Goal: Information Seeking & Learning: Learn about a topic

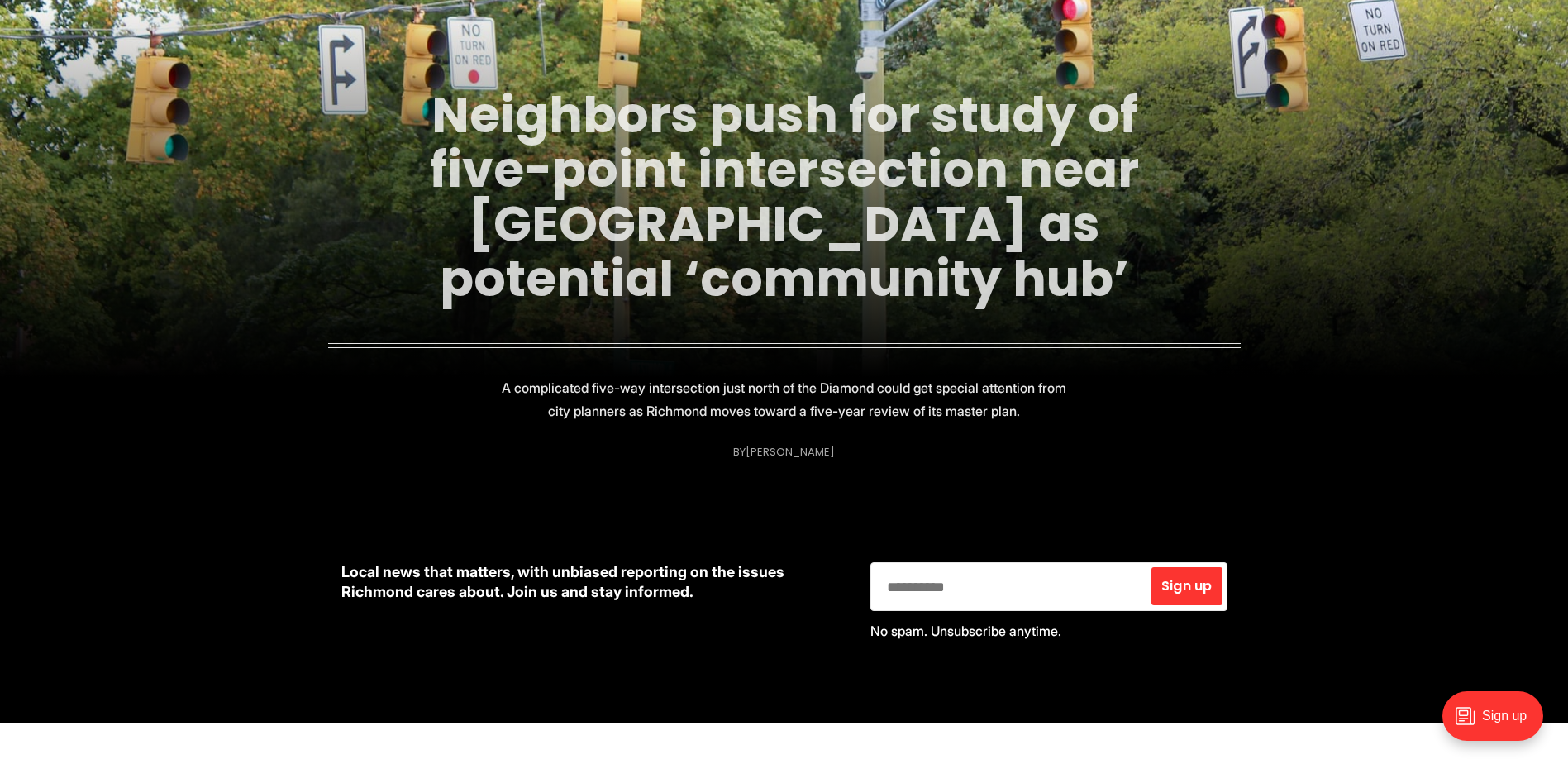
scroll to position [83, 0]
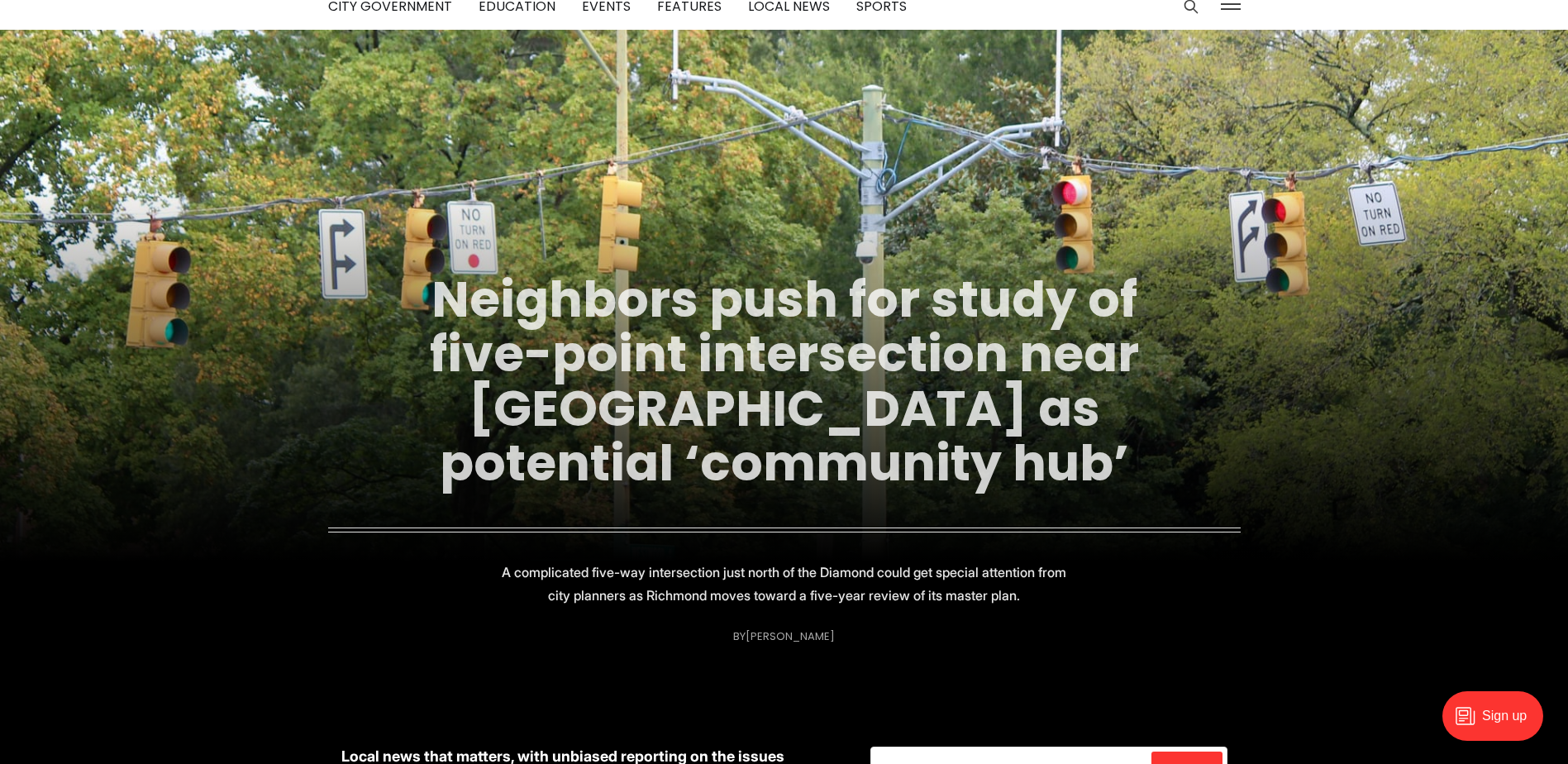
click at [791, 377] on link "Neighbors push for study of five-point intersection near [GEOGRAPHIC_DATA] as p…" at bounding box center [784, 381] width 709 height 233
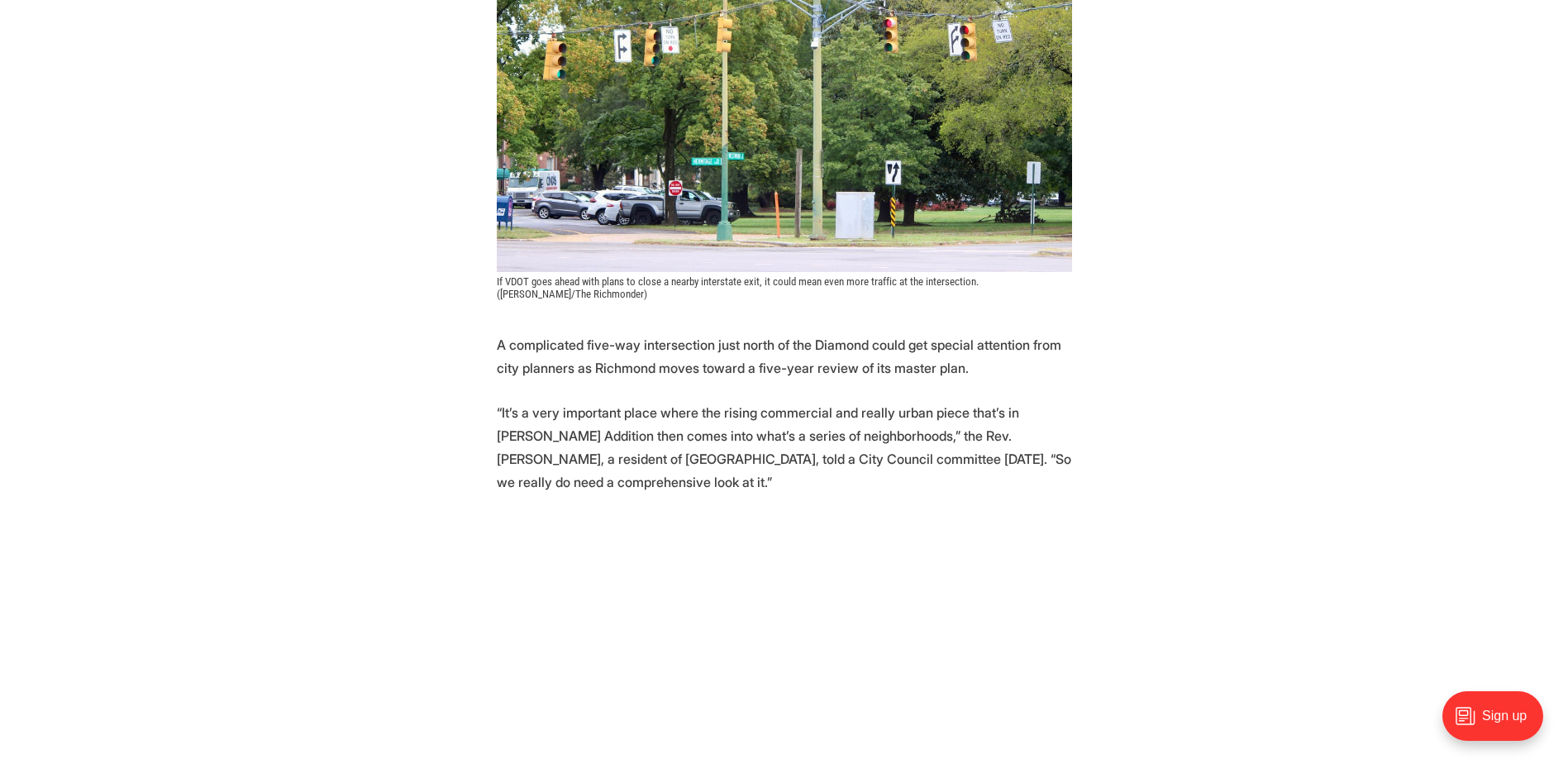
scroll to position [579, 0]
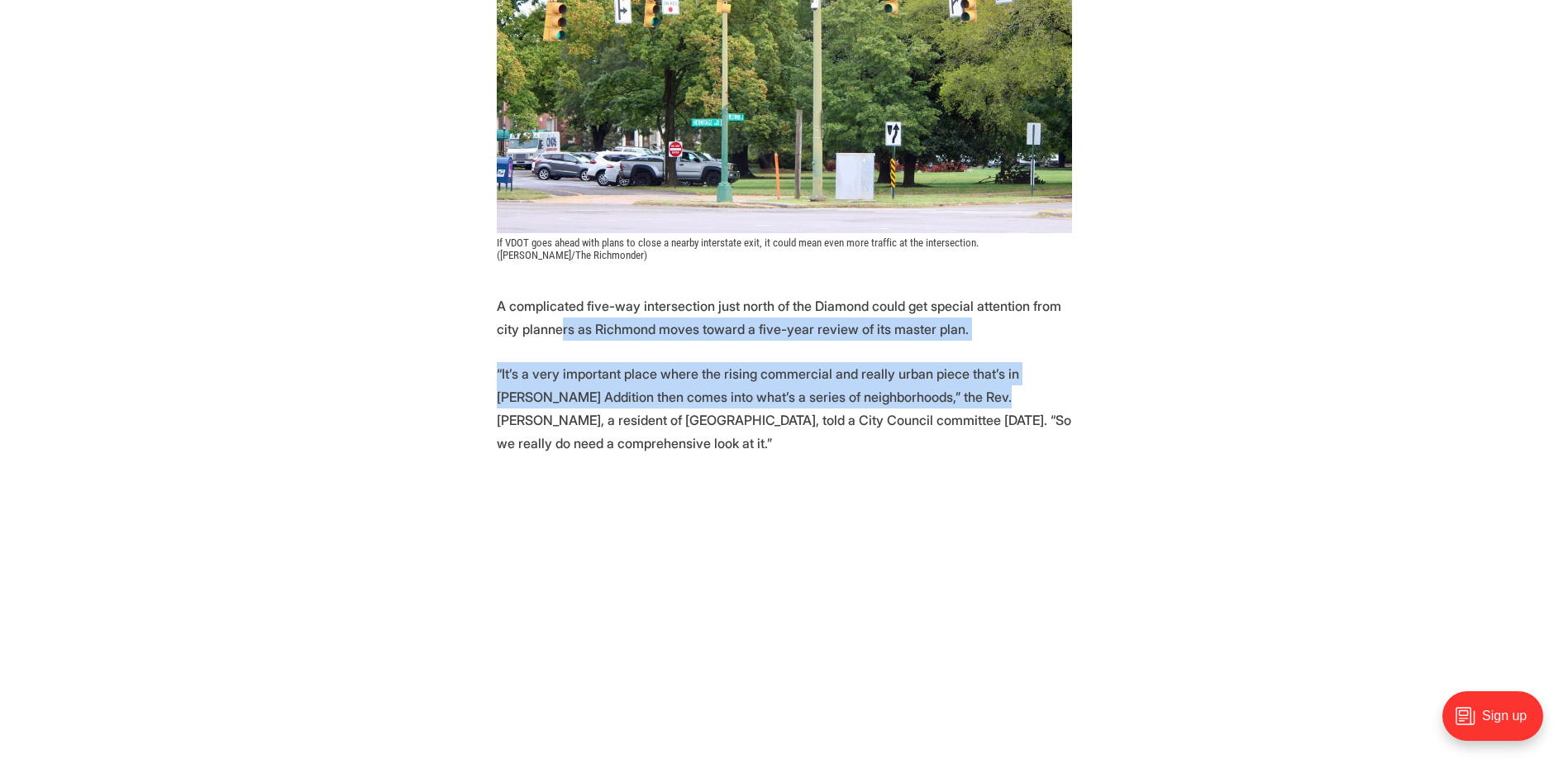
drag, startPoint x: 535, startPoint y: 298, endPoint x: 935, endPoint y: 355, distance: 404.0
click at [935, 362] on p "“It’s a very important place where the rising commercial and really urban piece…" at bounding box center [785, 408] width 575 height 92
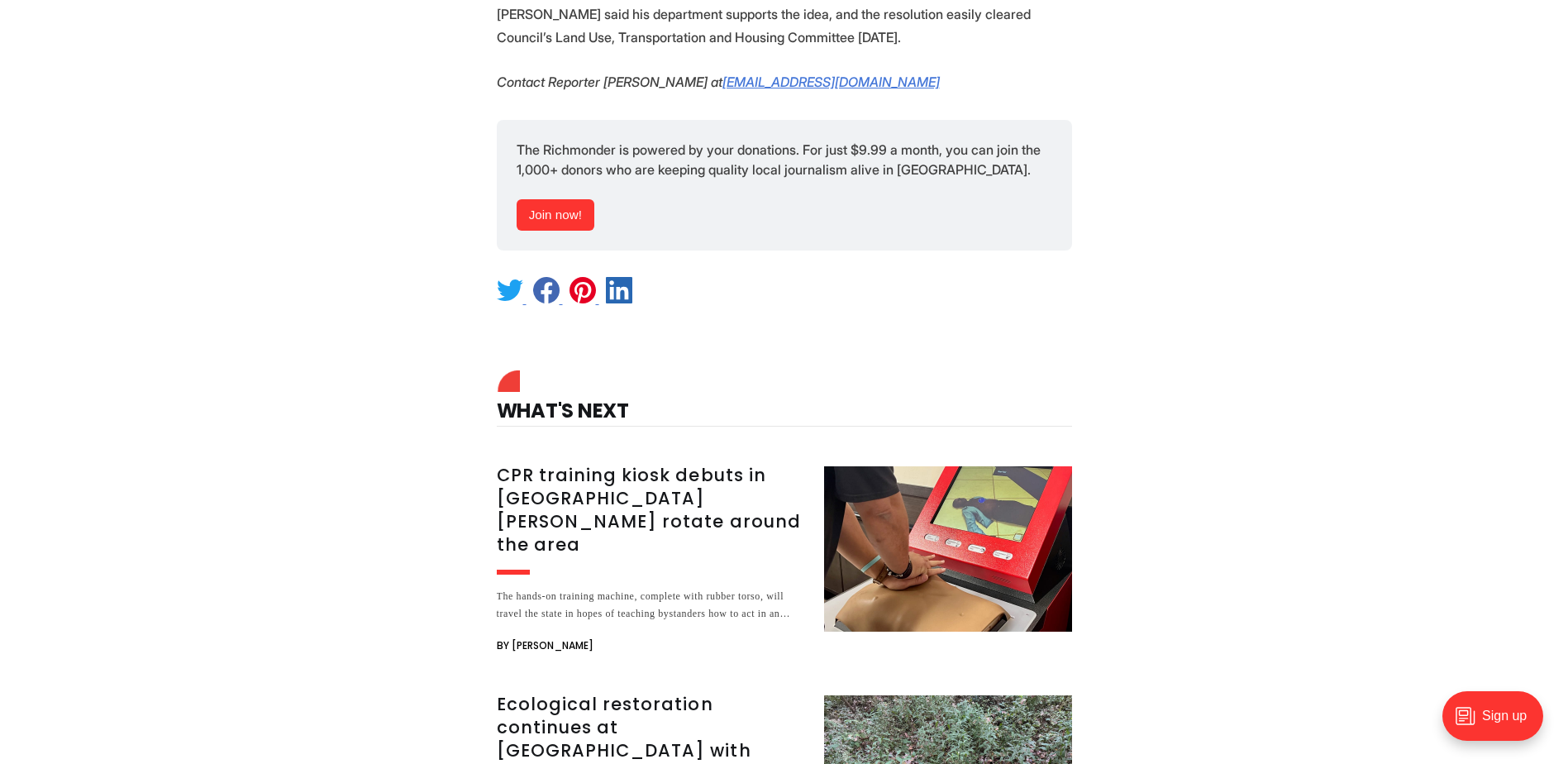
scroll to position [2892, 0]
